Goal: Navigation & Orientation: Find specific page/section

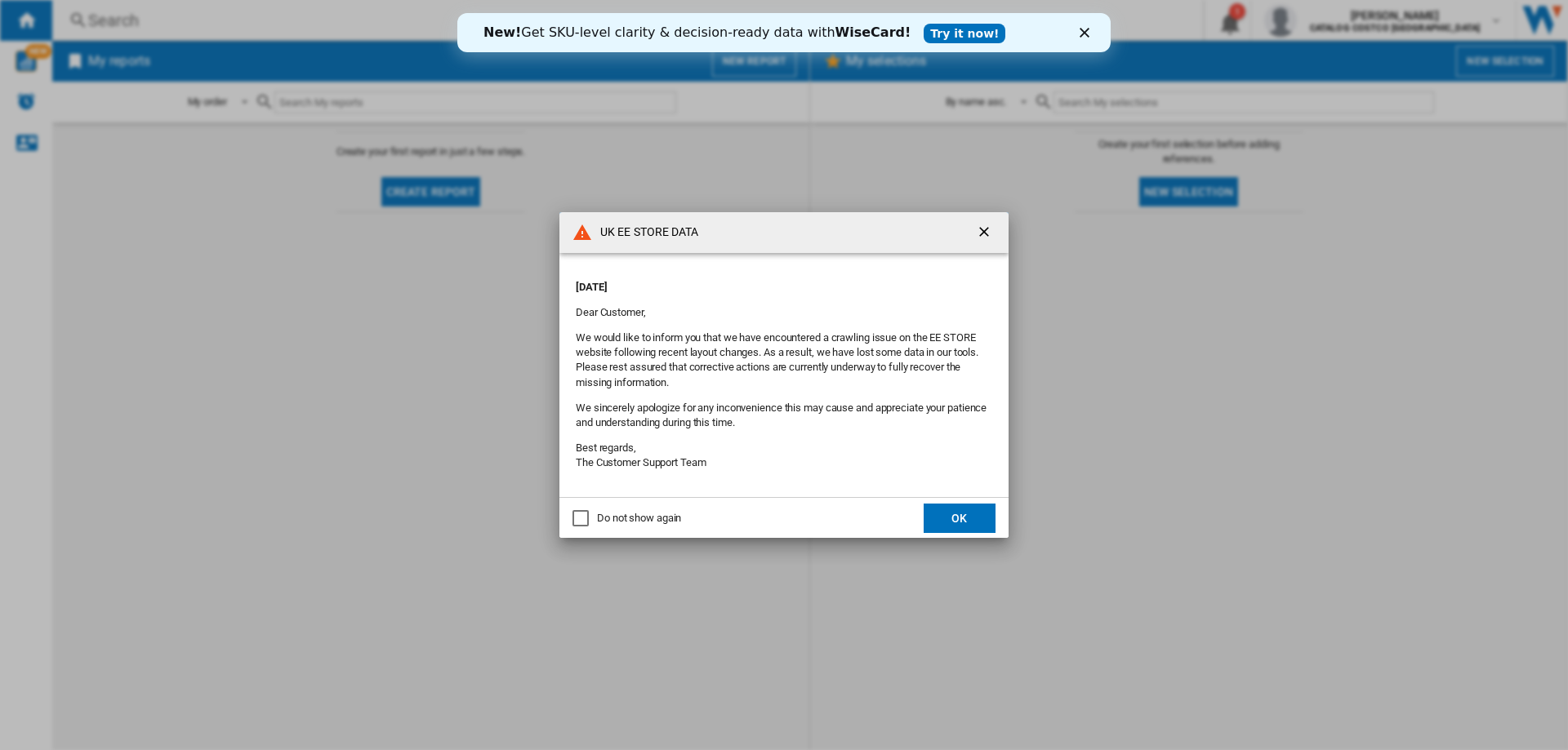
click at [951, 514] on button "OK" at bounding box center [960, 519] width 72 height 30
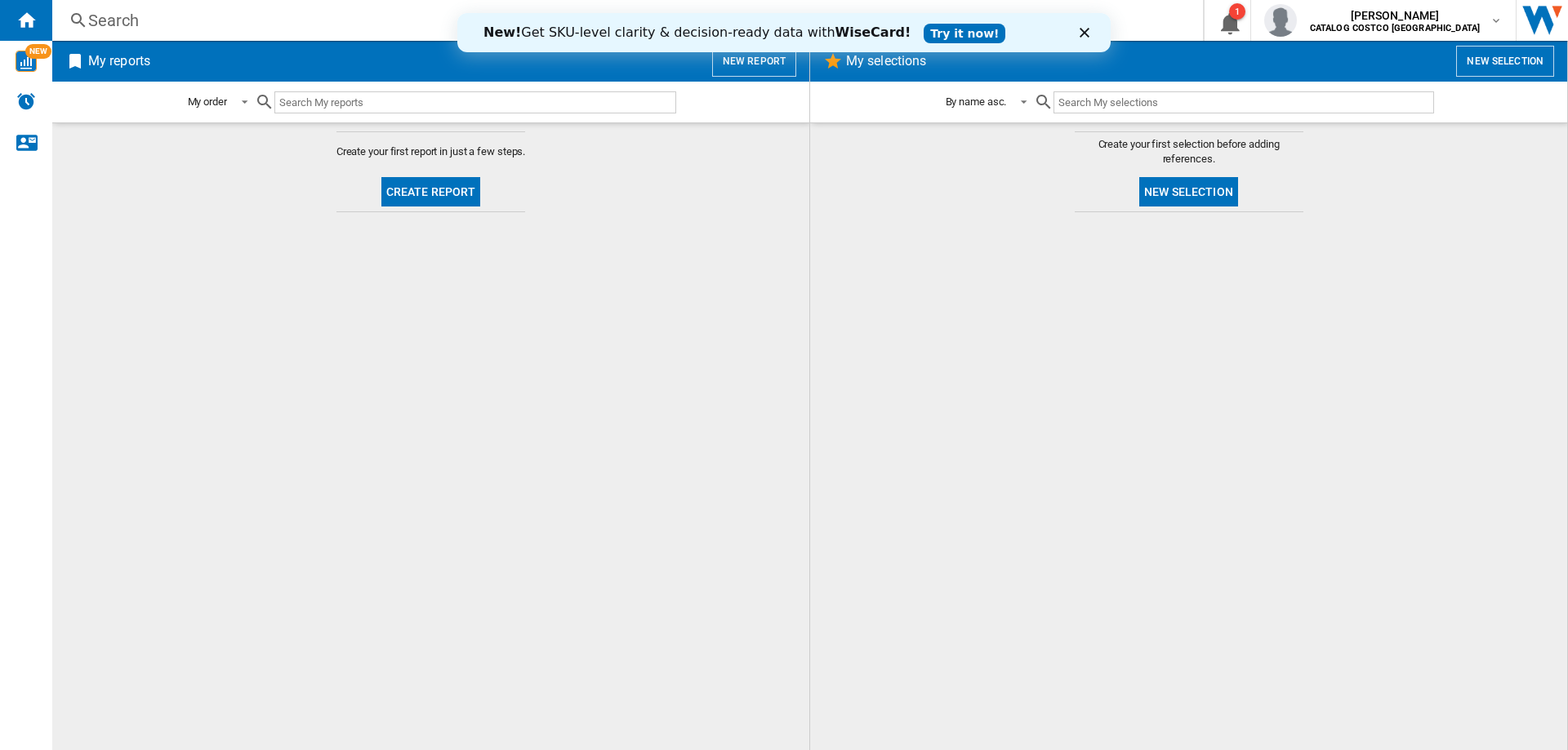
click at [1082, 34] on polygon "Close" at bounding box center [1084, 33] width 10 height 10
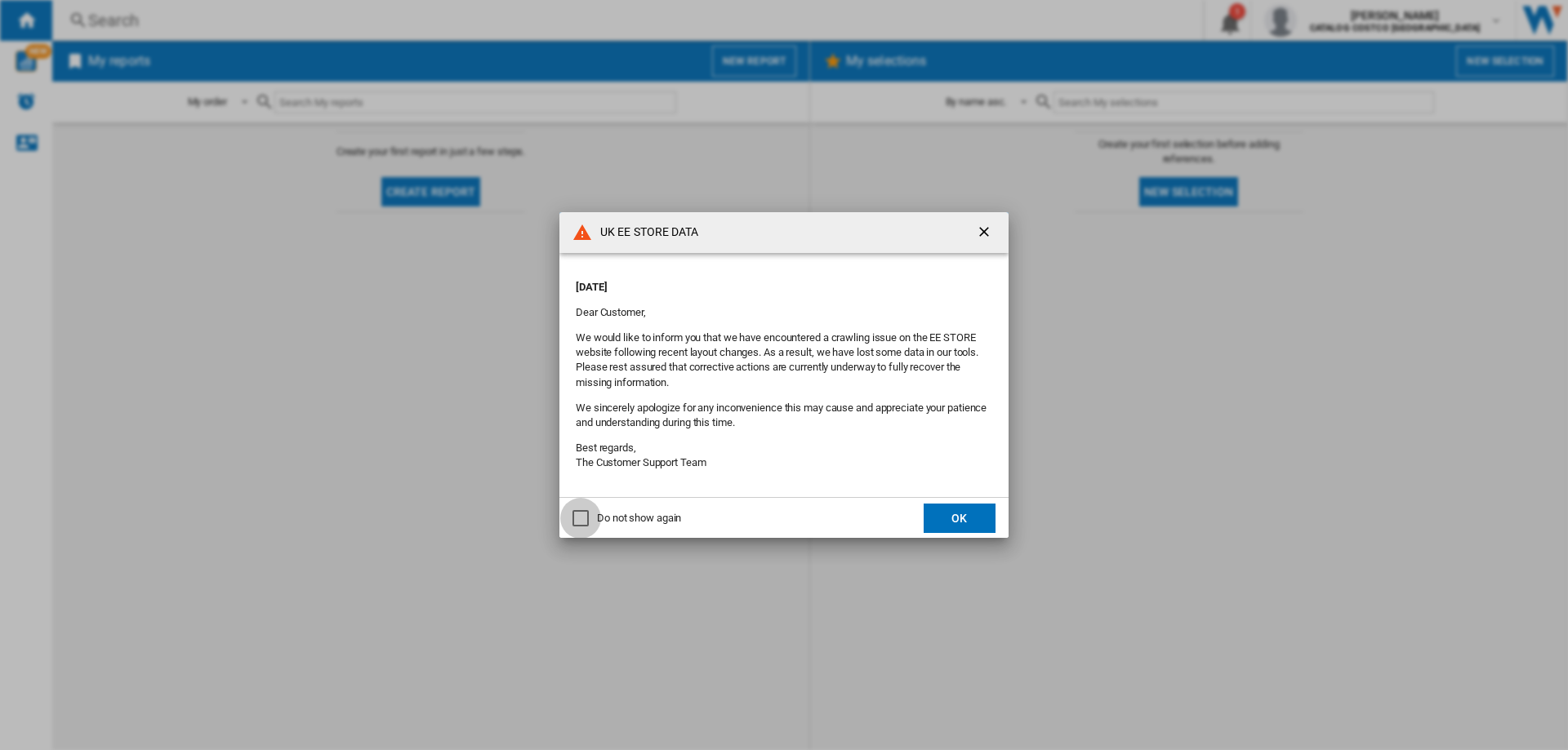
click at [589, 512] on div "Do not show again" at bounding box center [580, 519] width 16 height 16
click at [954, 521] on button "OK" at bounding box center [960, 519] width 72 height 30
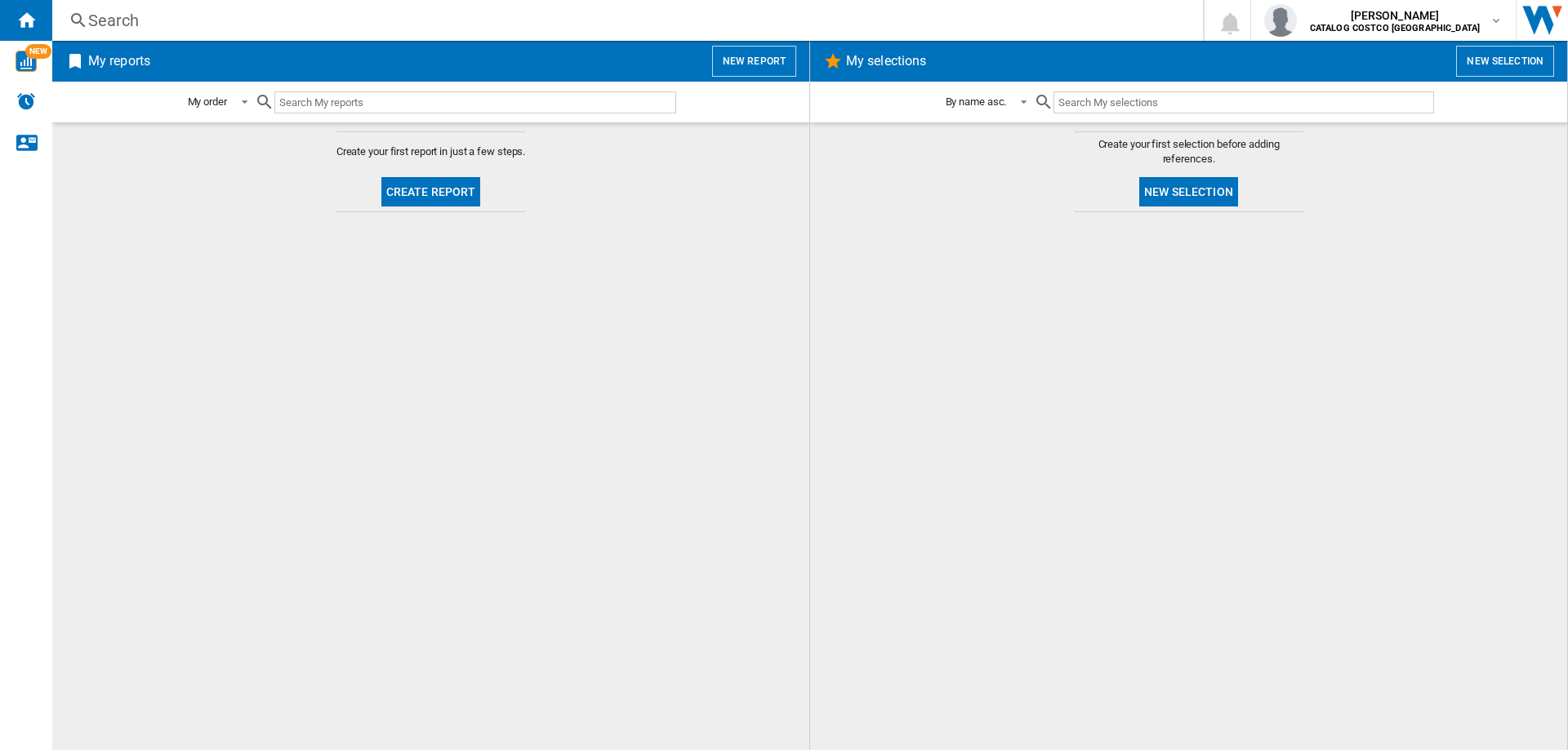
click at [596, 26] on div "Search" at bounding box center [624, 21] width 1072 height 23
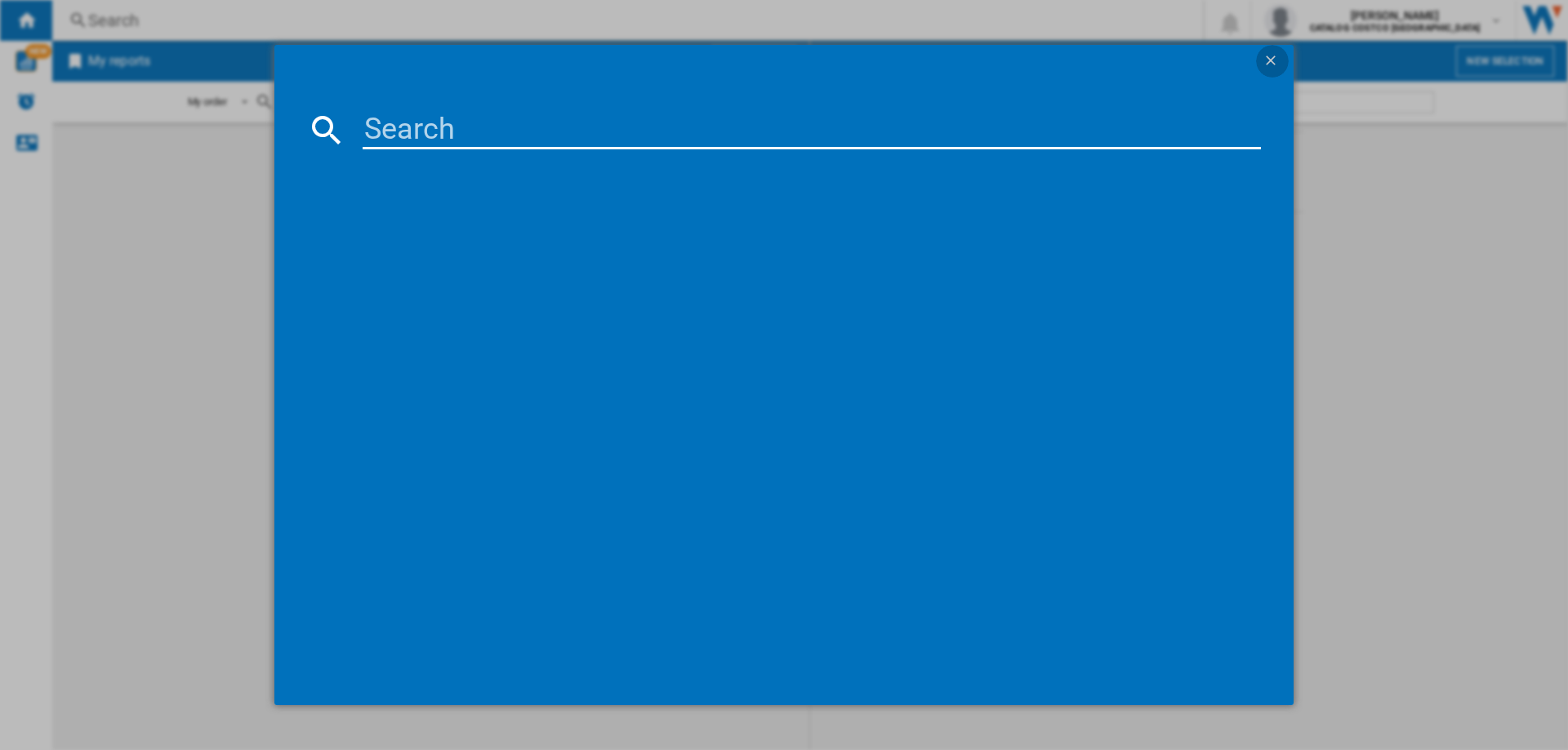
click at [1263, 57] on ng-md-icon "getI18NText('BUTTONS.CLOSE_DIALOG')" at bounding box center [1272, 62] width 20 height 20
